Goal: Check status: Check status

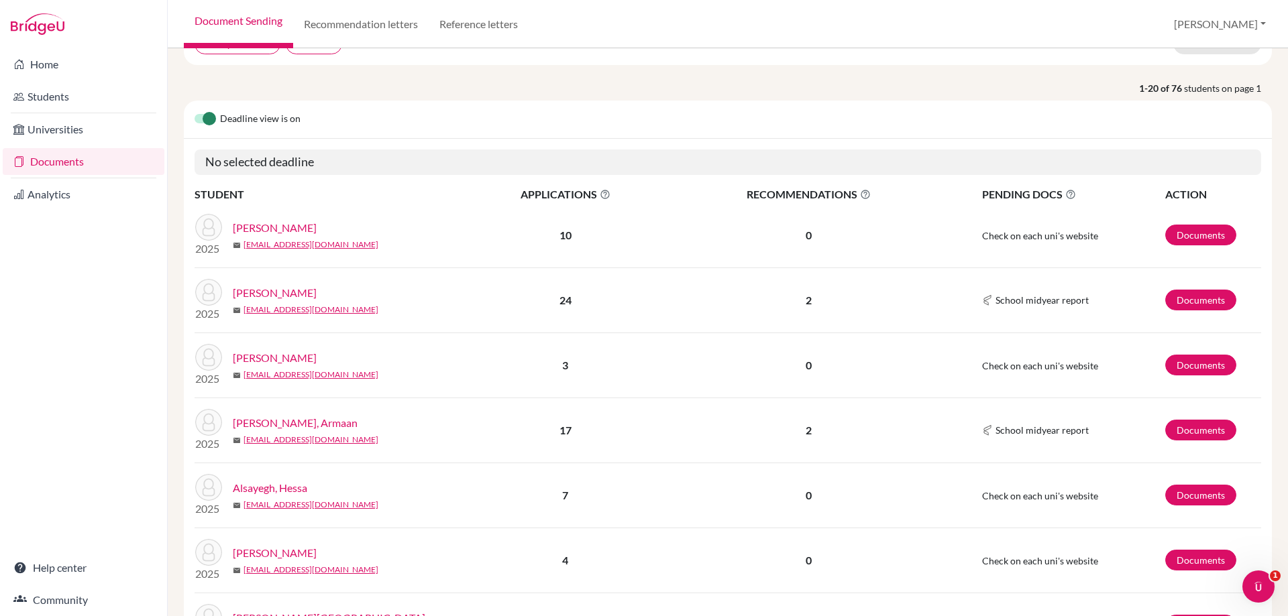
scroll to position [134, 0]
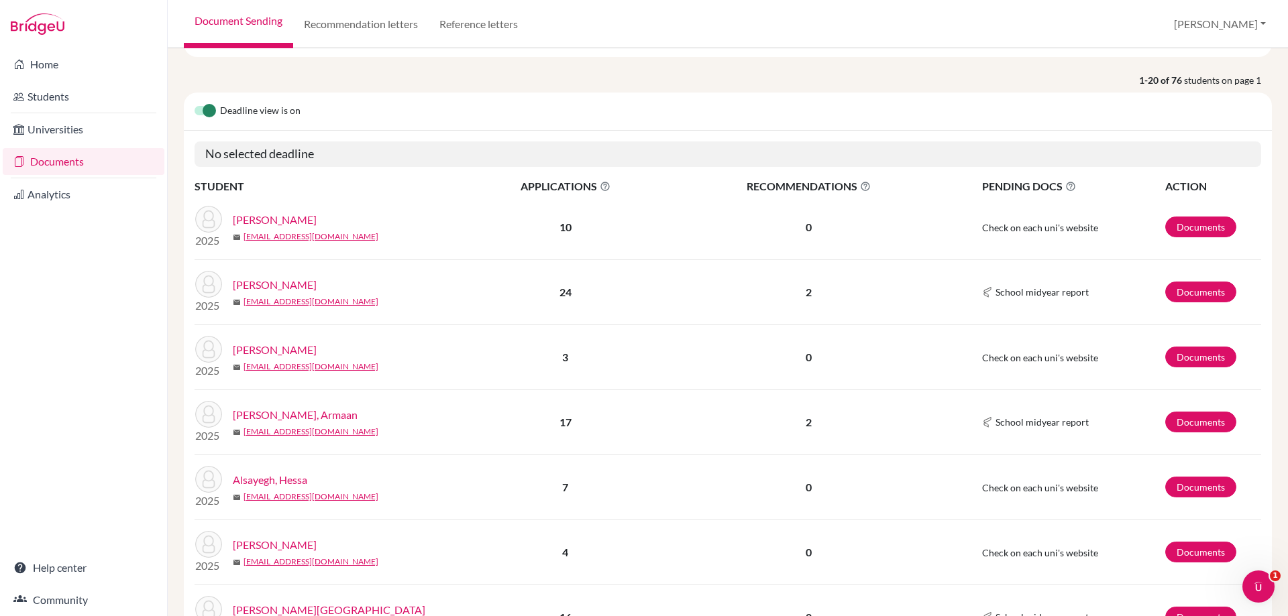
click at [257, 288] on link "[PERSON_NAME]" at bounding box center [275, 285] width 84 height 16
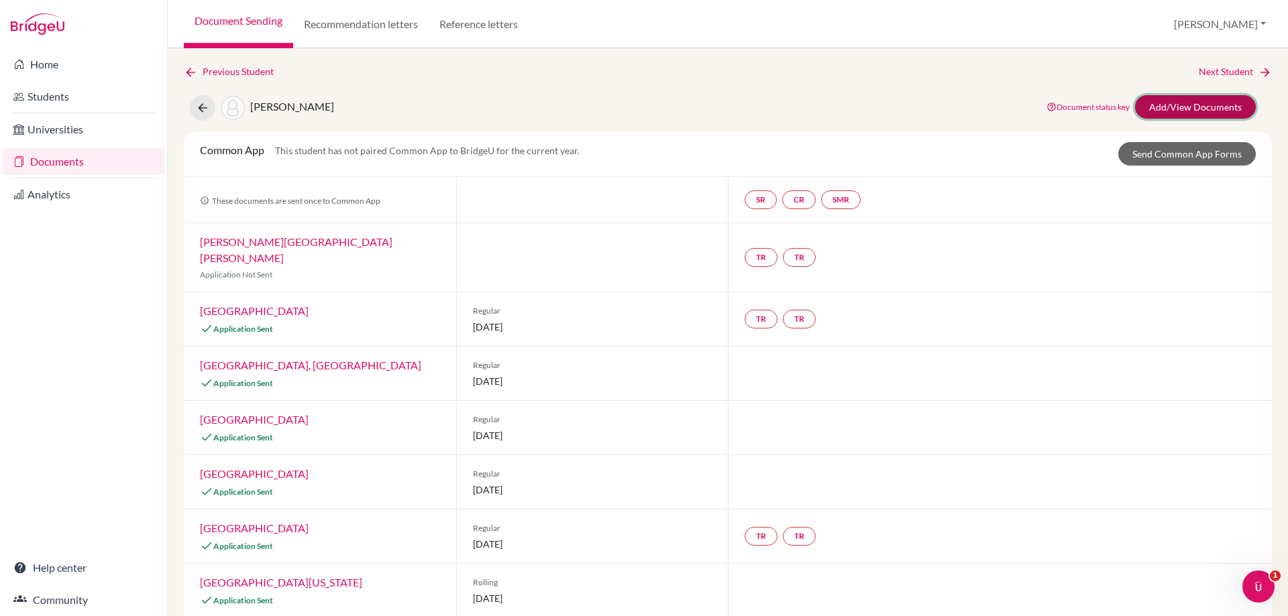
click at [1169, 99] on link "Add/View Documents" at bounding box center [1195, 106] width 121 height 23
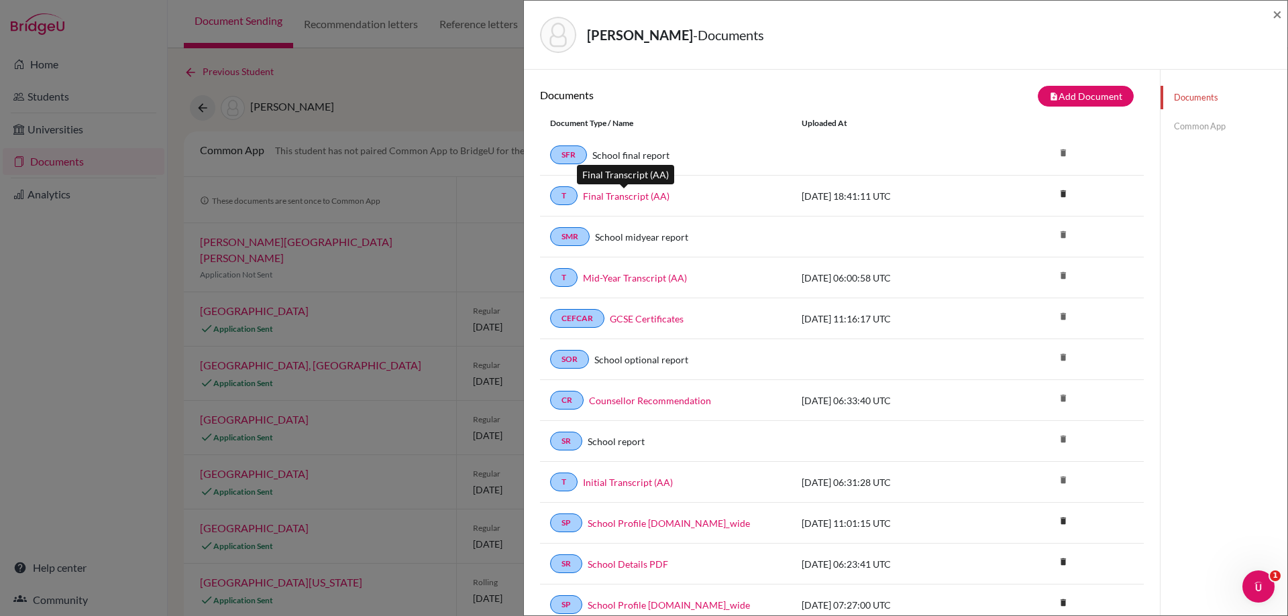
click at [624, 200] on link "Final Transcript (AA)" at bounding box center [626, 196] width 87 height 14
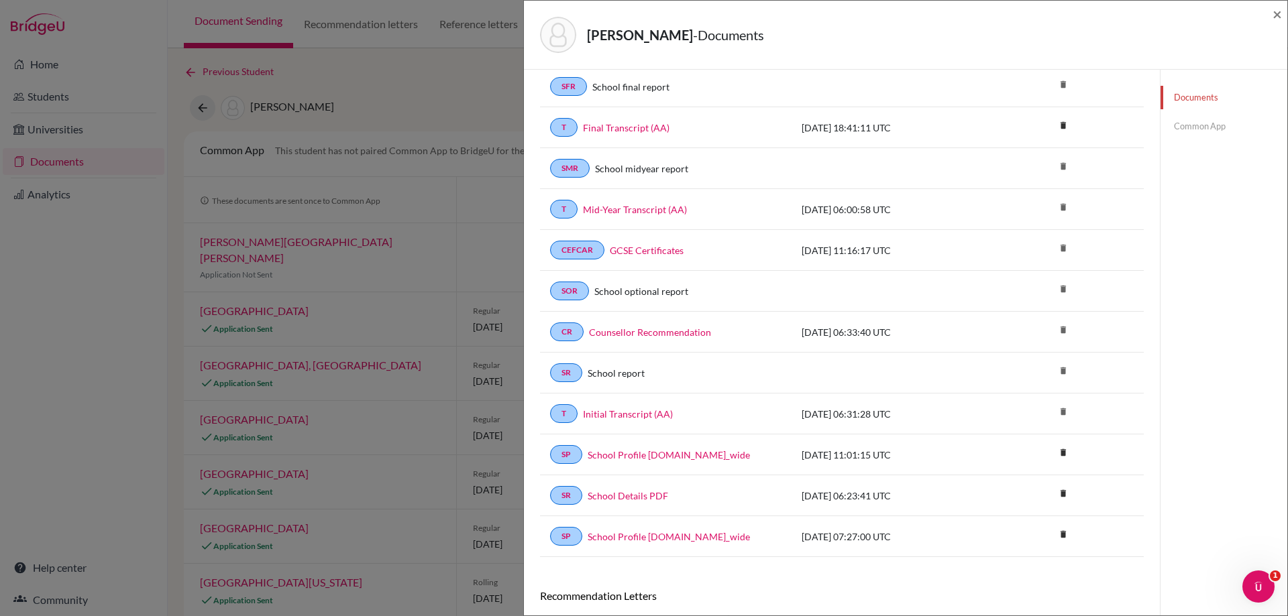
scroll to position [224, 0]
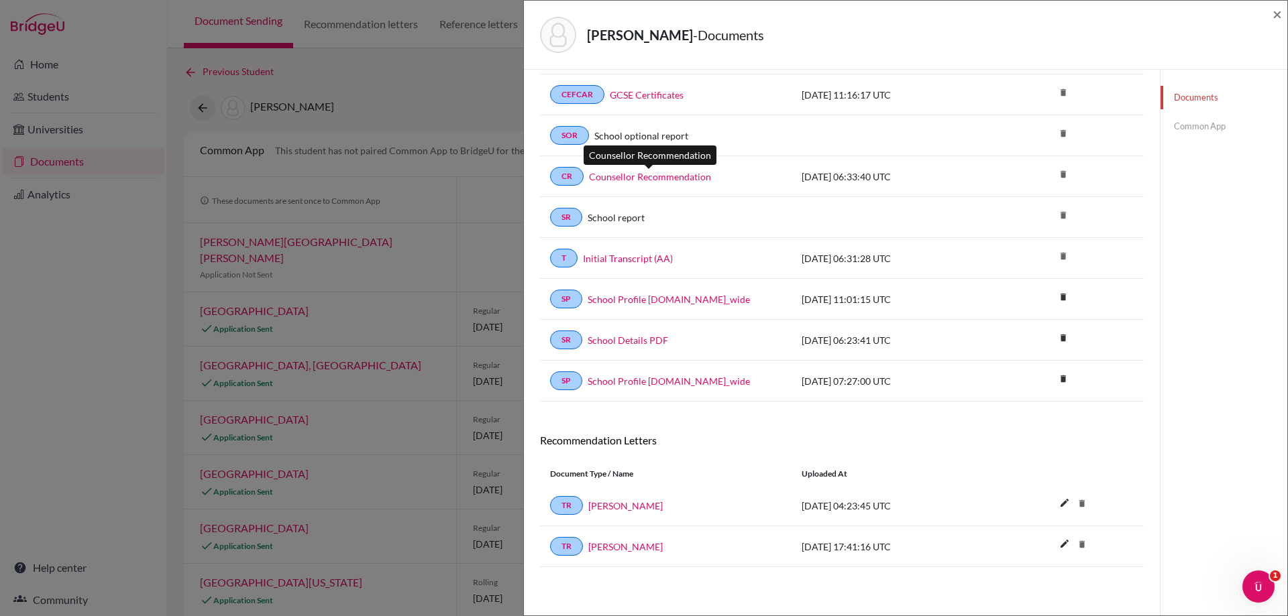
click at [630, 177] on link "Counsellor Recommendation" at bounding box center [650, 177] width 122 height 14
click at [1276, 13] on span "×" at bounding box center [1276, 13] width 9 height 19
